Goal: Find contact information: Find contact information

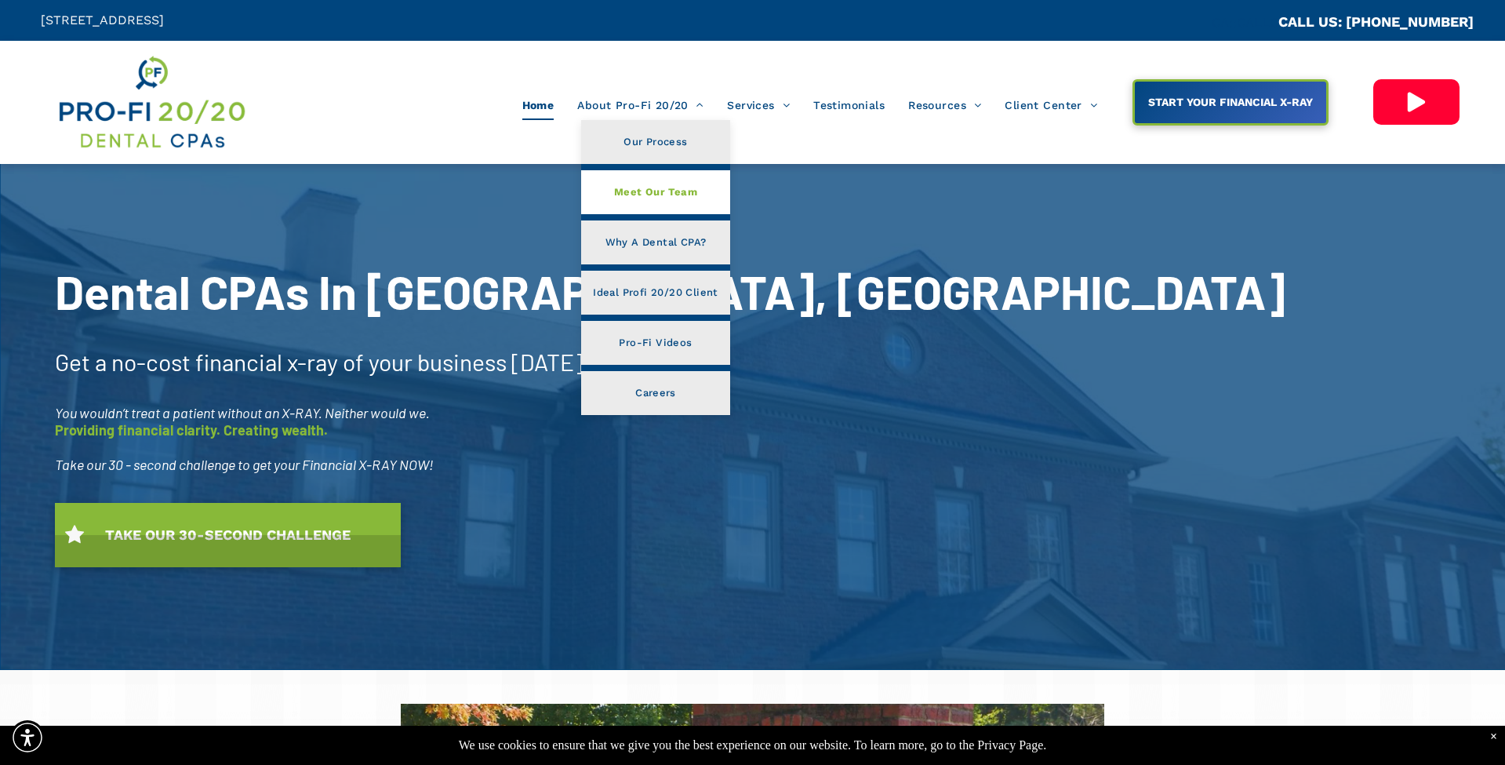
click at [662, 209] on link "Meet Our Team" at bounding box center [655, 192] width 148 height 44
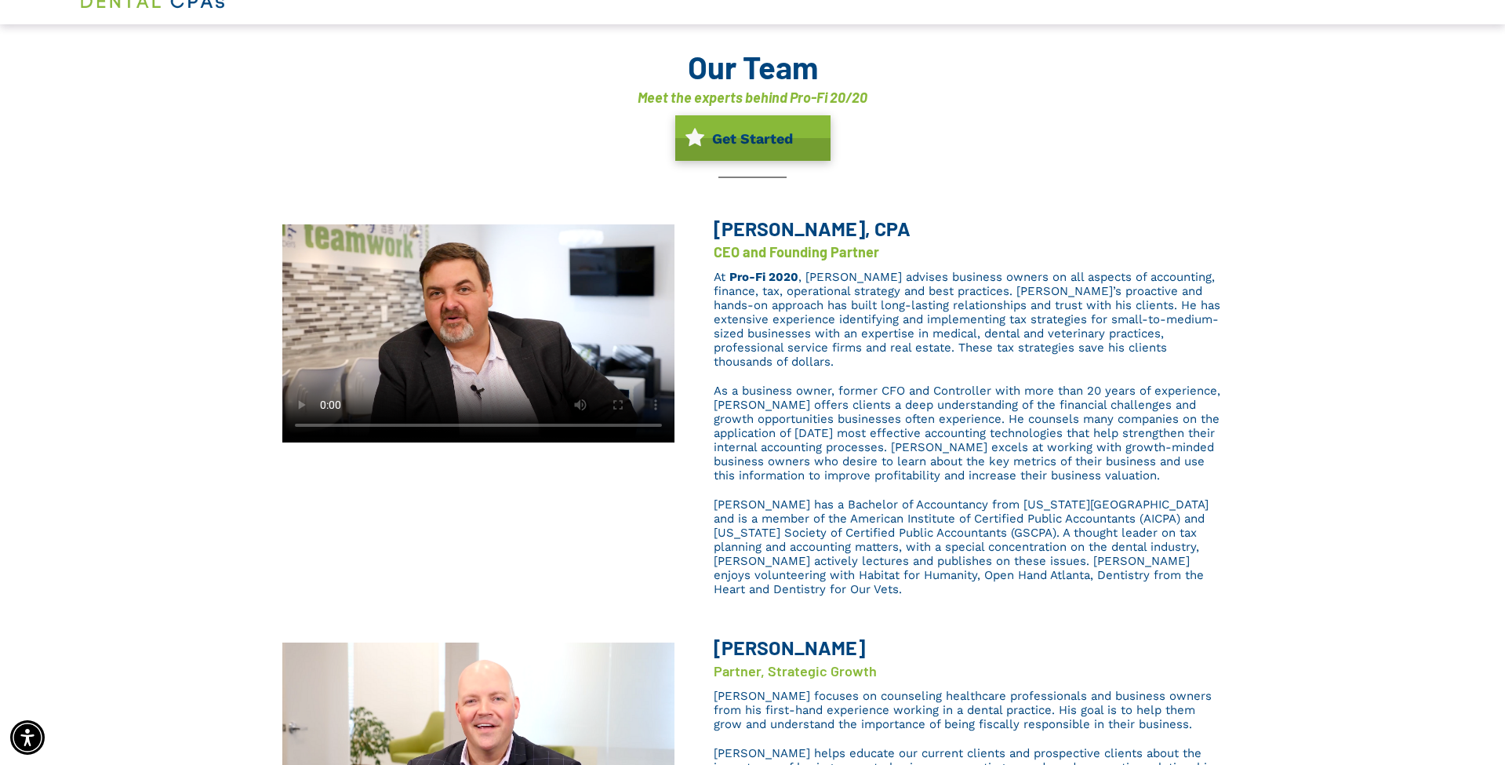
scroll to position [128, 0]
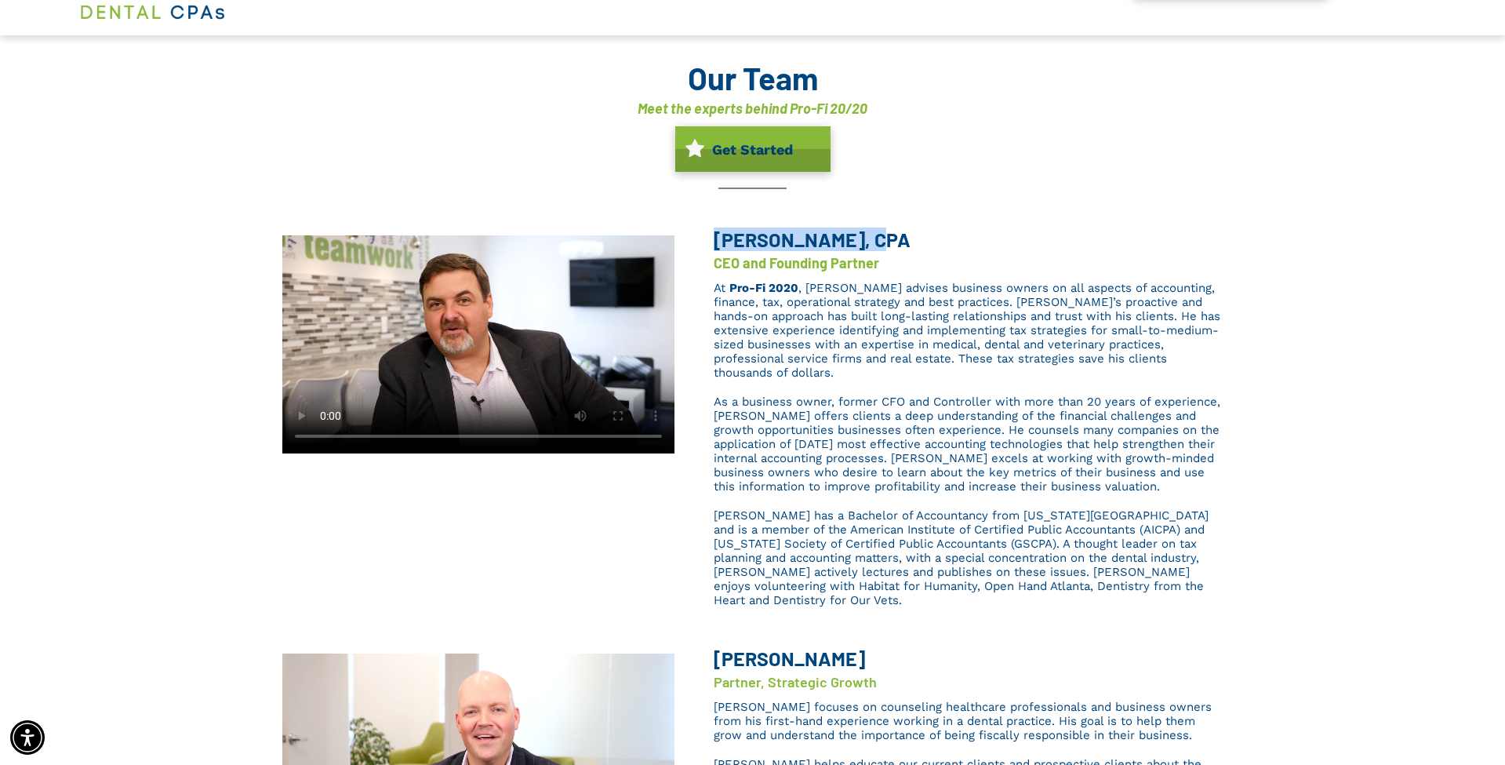
drag, startPoint x: 853, startPoint y: 235, endPoint x: 715, endPoint y: 231, distance: 138.9
click at [715, 231] on span "Brent L. Saunier, CPA" at bounding box center [812, 239] width 197 height 24
copy span "Brent L. Saunier"
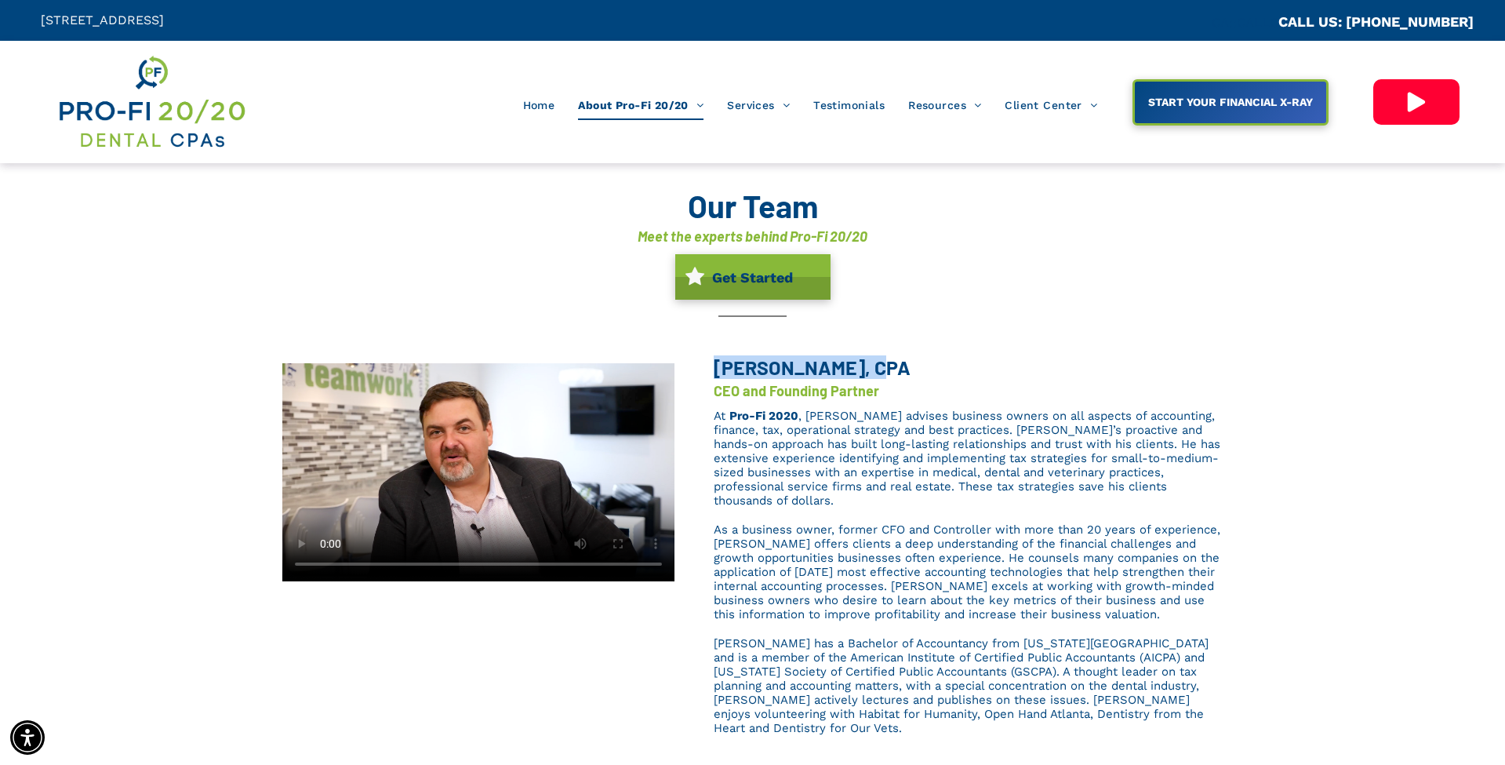
scroll to position [0, 0]
copy span "Brent L. Saunier"
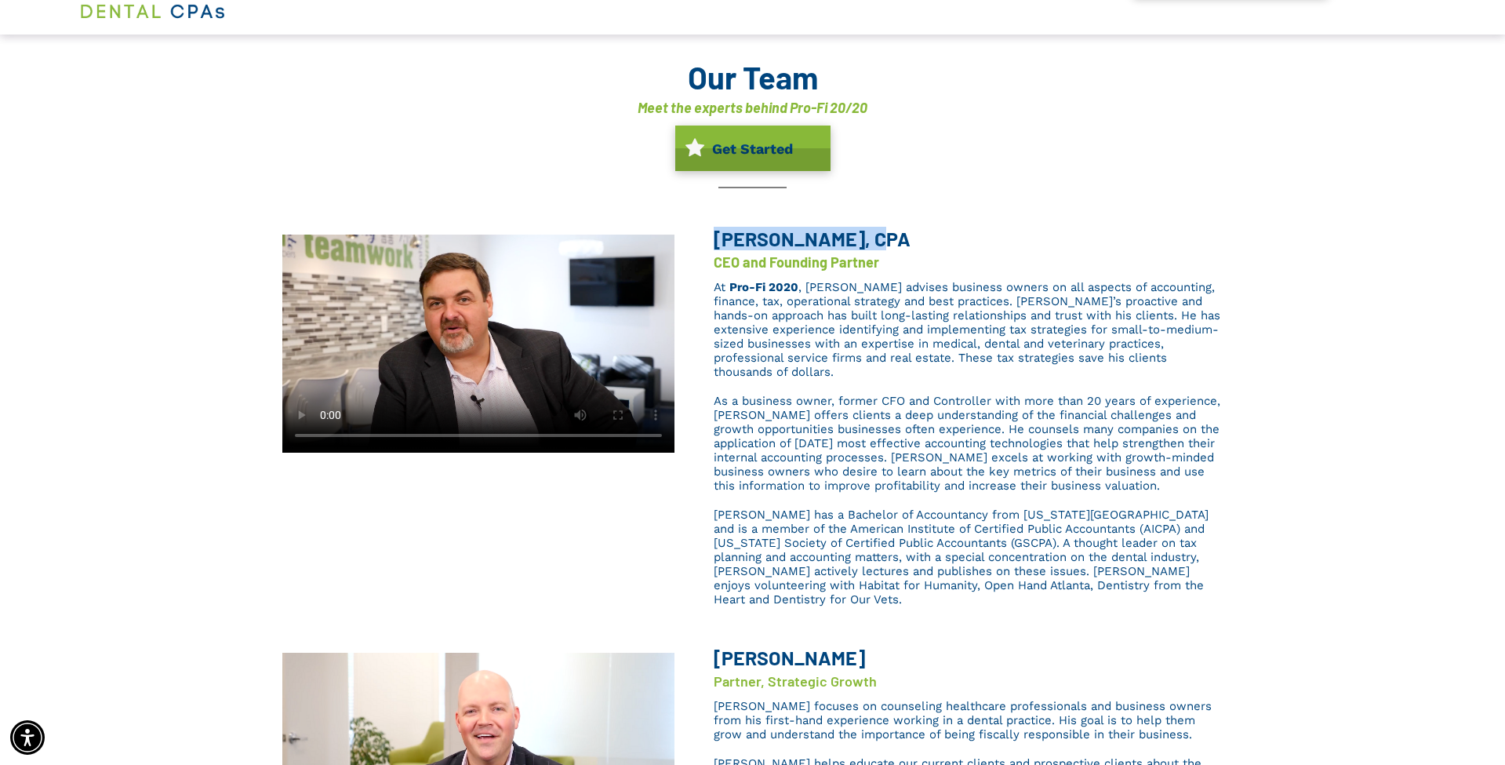
scroll to position [130, 0]
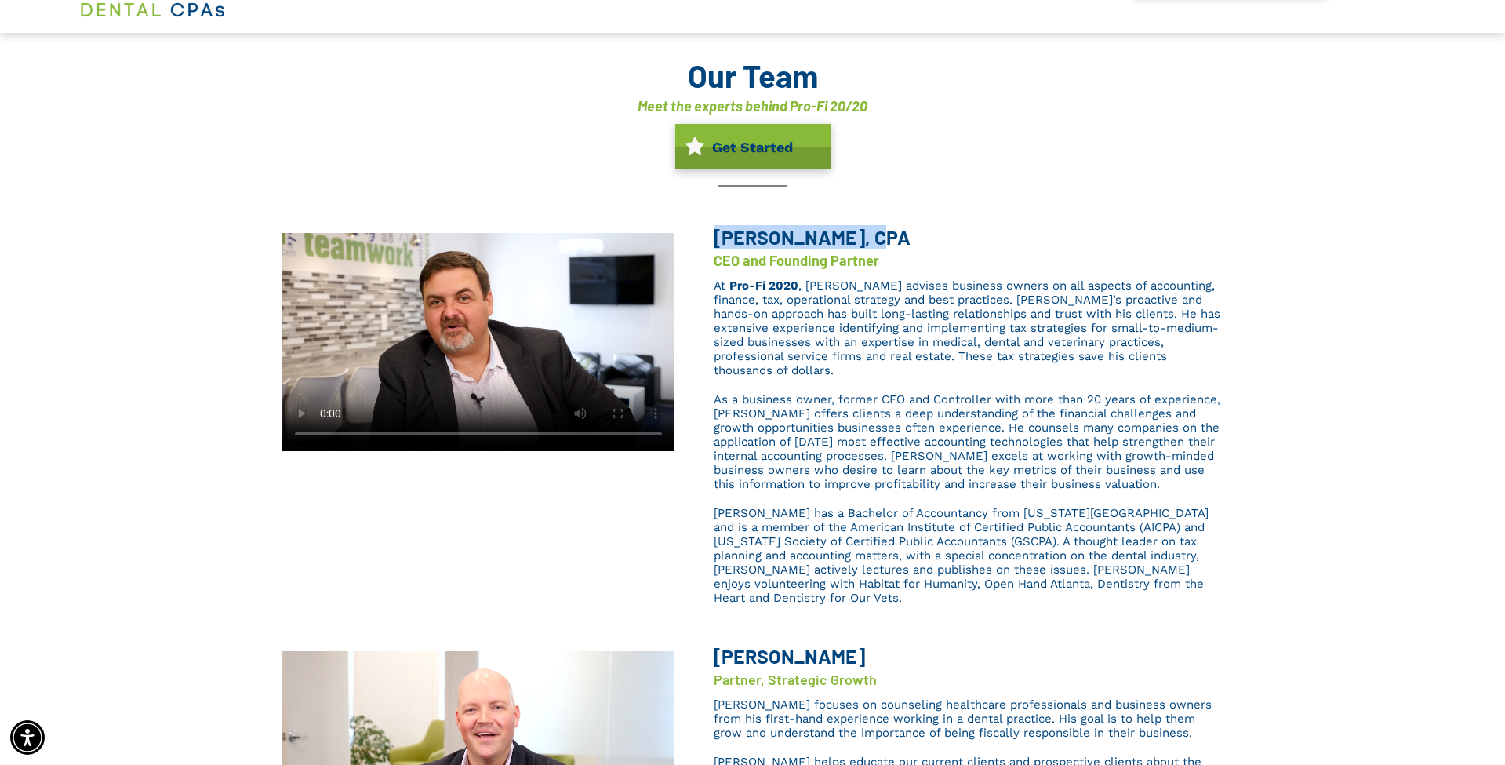
click at [624, 332] on video at bounding box center [478, 339] width 392 height 223
drag, startPoint x: 599, startPoint y: 367, endPoint x: 602, endPoint y: 396, distance: 29.2
click at [602, 396] on video at bounding box center [478, 339] width 392 height 223
click at [326, 431] on video at bounding box center [478, 339] width 392 height 223
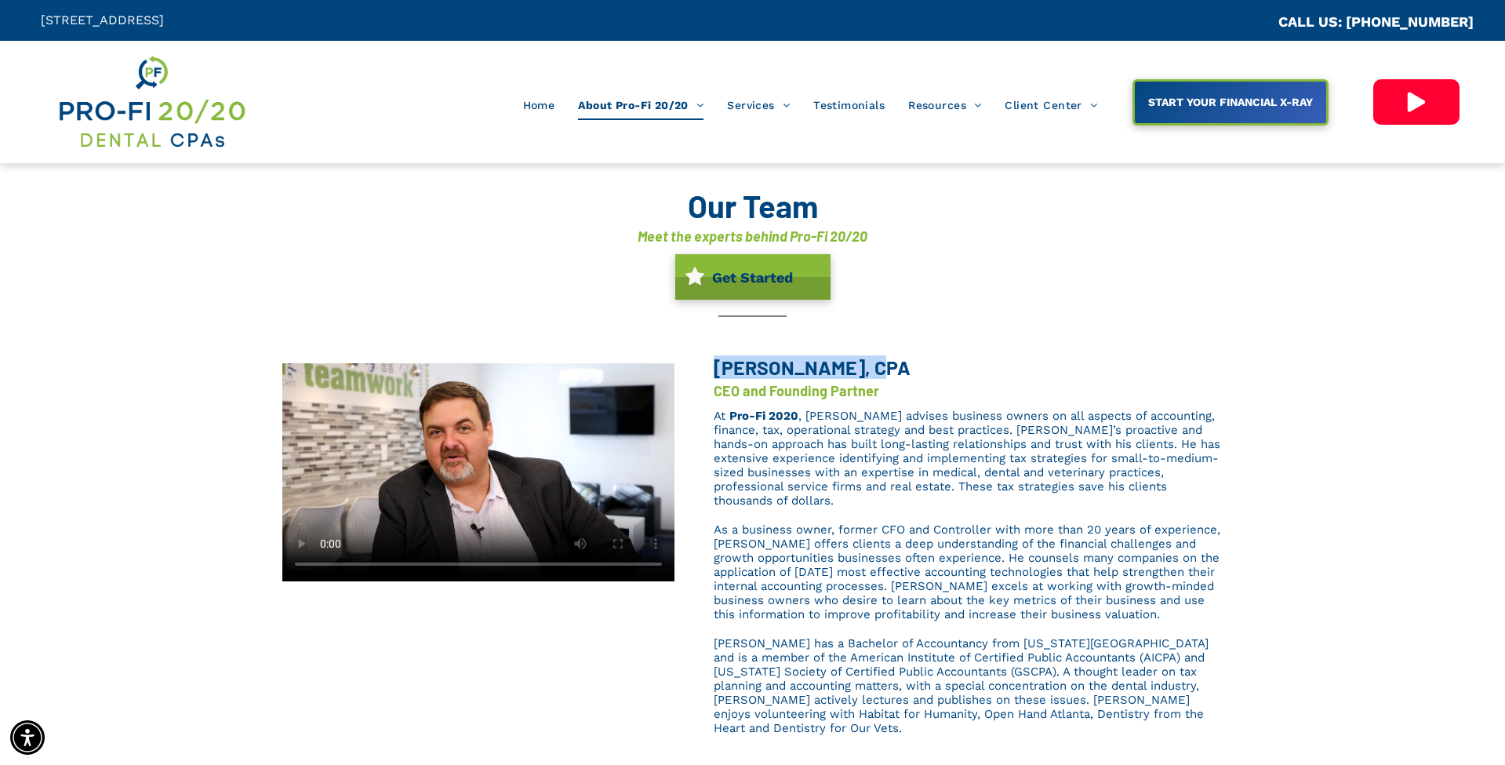
scroll to position [0, 0]
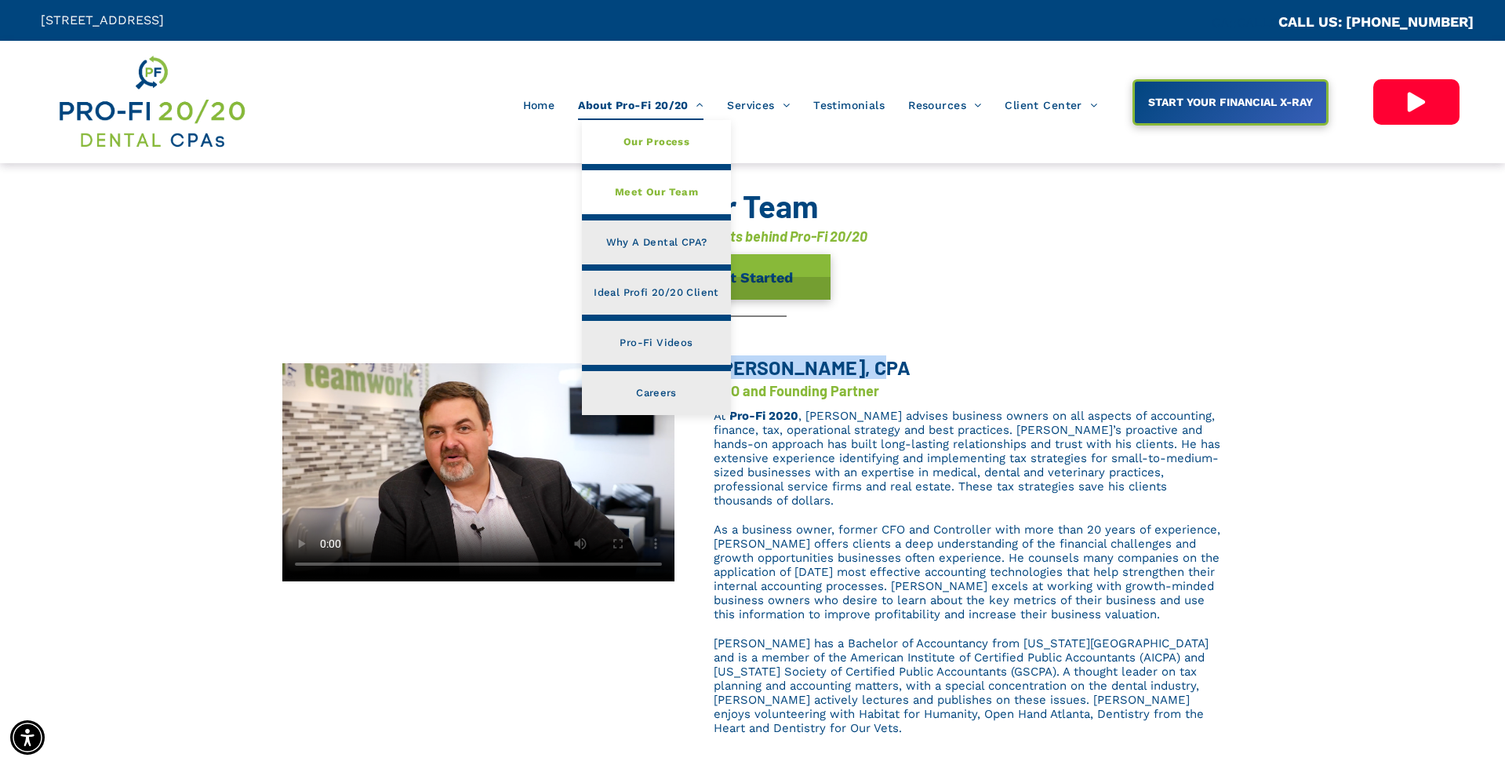
click at [664, 144] on span "Our Process" at bounding box center [657, 142] width 66 height 20
